Goal: Task Accomplishment & Management: Use online tool/utility

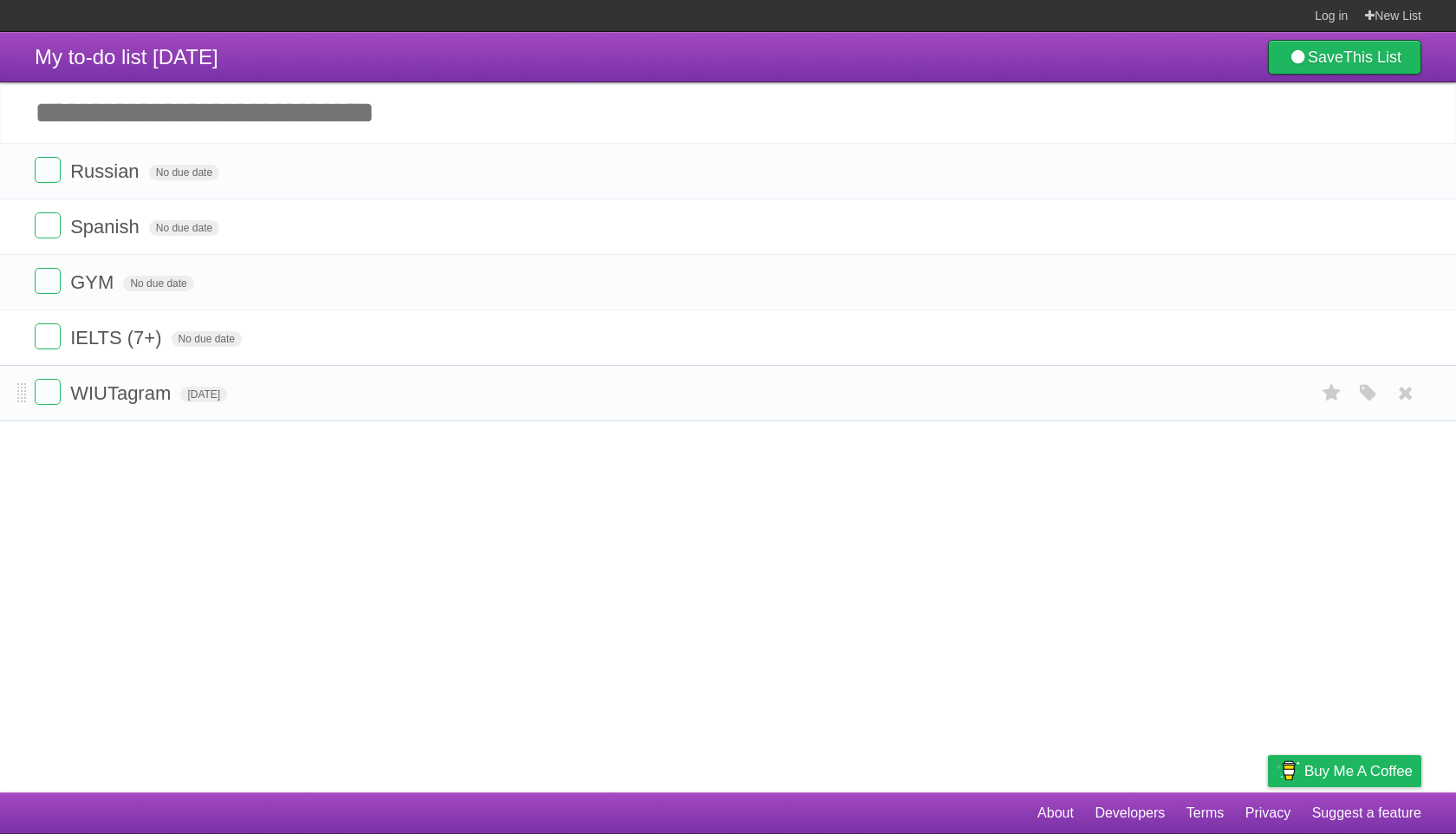
click at [278, 401] on form "WIUTagram [DATE] White Red Blue Green Purple Orange" at bounding box center [728, 393] width 1387 height 29
click at [1357, 398] on icon "button" at bounding box center [1369, 393] width 24 height 22
click at [1019, 419] on li "WIUTagram [DATE] White Red Blue Green Purple Orange" at bounding box center [728, 393] width 1456 height 56
click at [963, 421] on li "WIUTagram [DATE] White Red Blue Green Purple Orange" at bounding box center [728, 393] width 1456 height 56
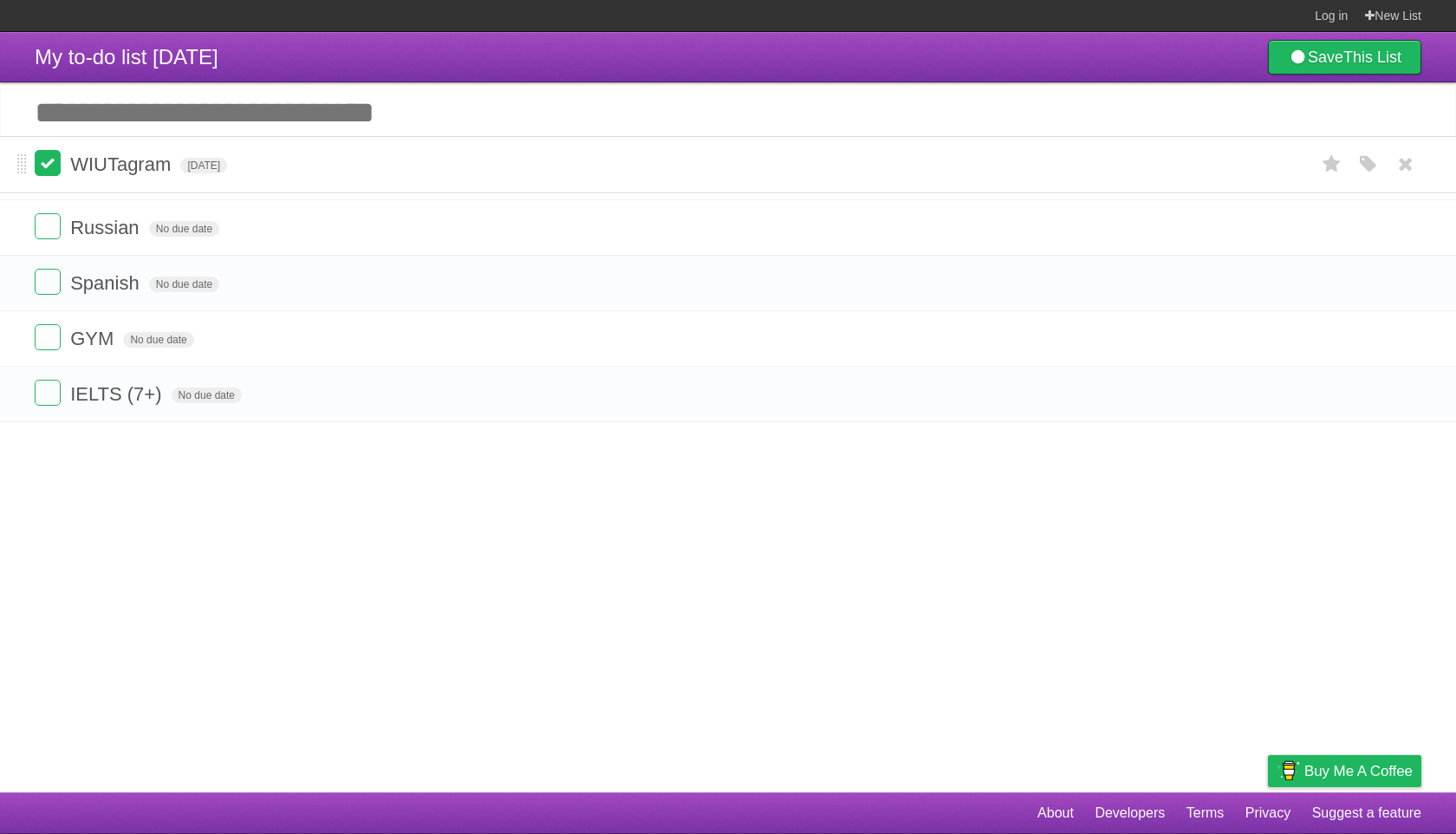
drag, startPoint x: 23, startPoint y: 399, endPoint x: 36, endPoint y: 163, distance: 236.4
click at [52, 157] on li "WIUTagram [DATE] White Red Blue Green Purple Orange" at bounding box center [728, 171] width 1456 height 56
click at [51, 174] on label at bounding box center [48, 170] width 26 height 26
click at [47, 401] on label at bounding box center [48, 392] width 26 height 26
drag, startPoint x: 21, startPoint y: 404, endPoint x: 12, endPoint y: 182, distance: 222.2
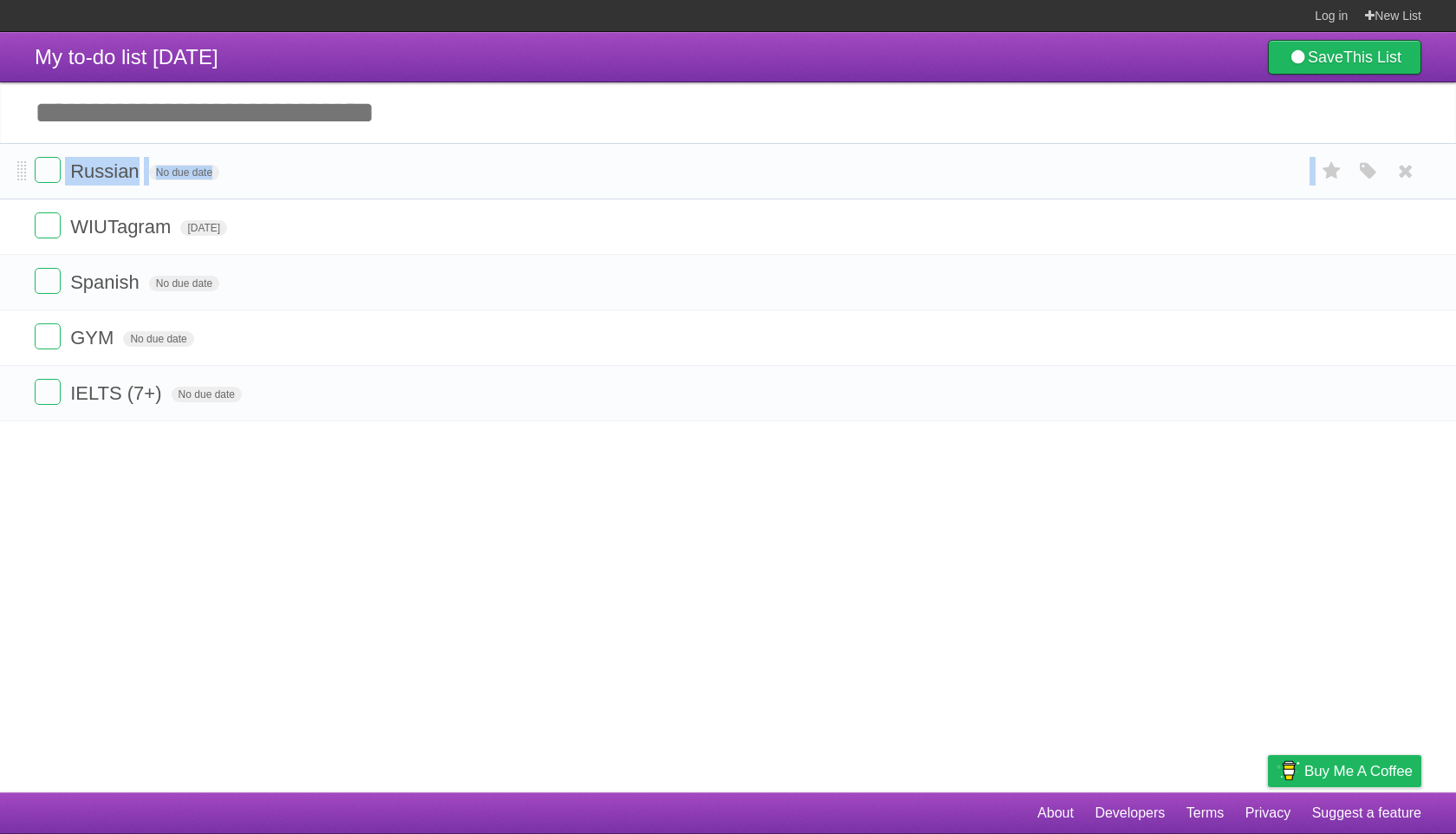
drag, startPoint x: 31, startPoint y: 227, endPoint x: 31, endPoint y: 169, distance: 58.0
click at [31, 169] on ul "Russian No due date White Red Blue Green Purple Orange WIUTagram [DATE] White R…" at bounding box center [728, 282] width 1456 height 278
drag, startPoint x: 18, startPoint y: 235, endPoint x: 22, endPoint y: 178, distance: 57.1
click at [43, 566] on article "My to-do list [DATE] Save This List Add another task ********* WIUTagram [DATE]…" at bounding box center [728, 412] width 1456 height 760
drag, startPoint x: 20, startPoint y: 347, endPoint x: 16, endPoint y: 229, distance: 118.1
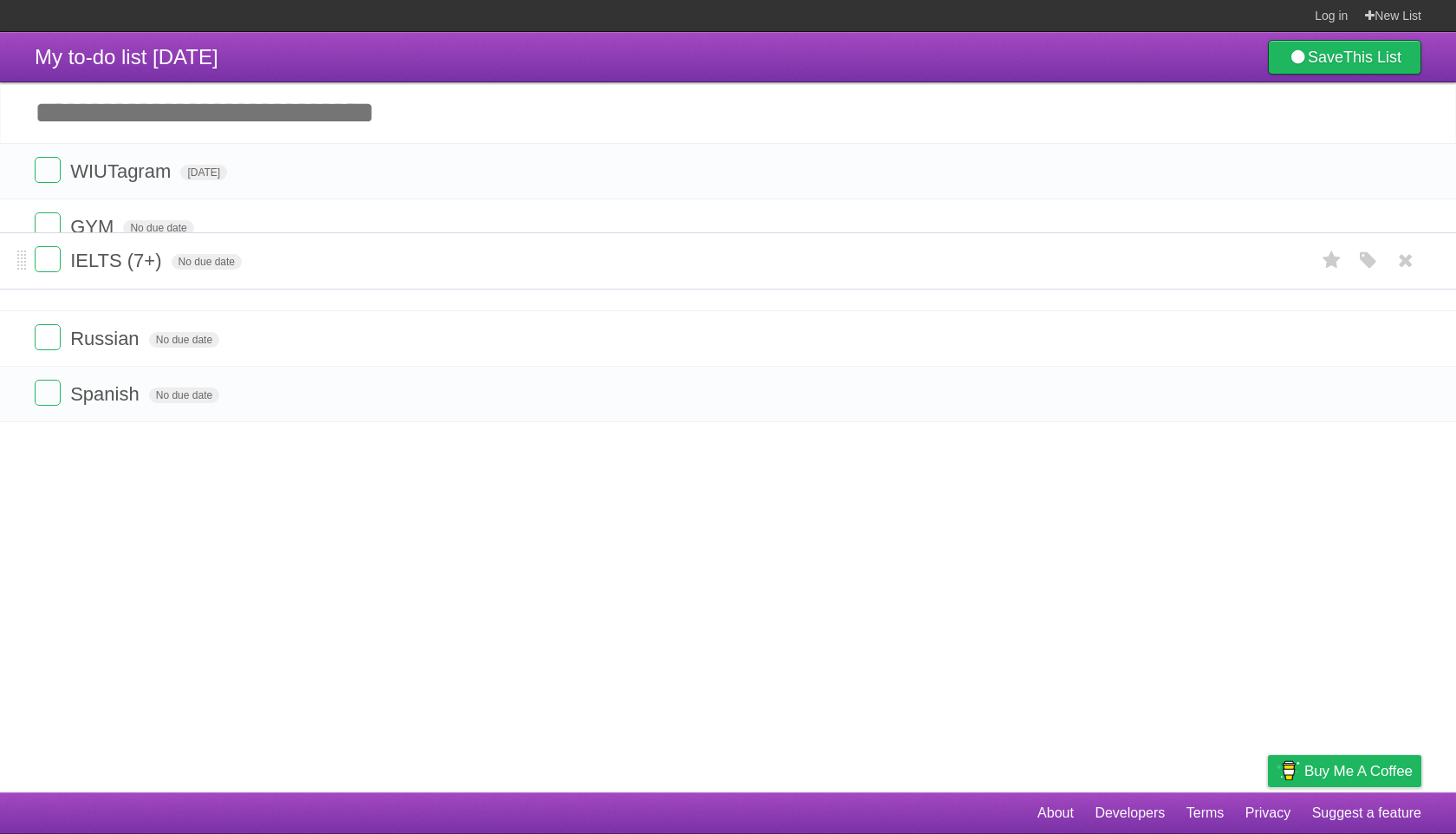
drag, startPoint x: 22, startPoint y: 406, endPoint x: 16, endPoint y: 268, distance: 138.1
drag, startPoint x: 14, startPoint y: 409, endPoint x: 14, endPoint y: 360, distance: 49.0
click at [14, 360] on ul "WIUTagram [DATE] White Red Blue Green Purple Orange GYM No due date White Red B…" at bounding box center [728, 282] width 1456 height 278
drag, startPoint x: 22, startPoint y: 403, endPoint x: 21, endPoint y: 333, distance: 70.0
